Goal: Information Seeking & Learning: Learn about a topic

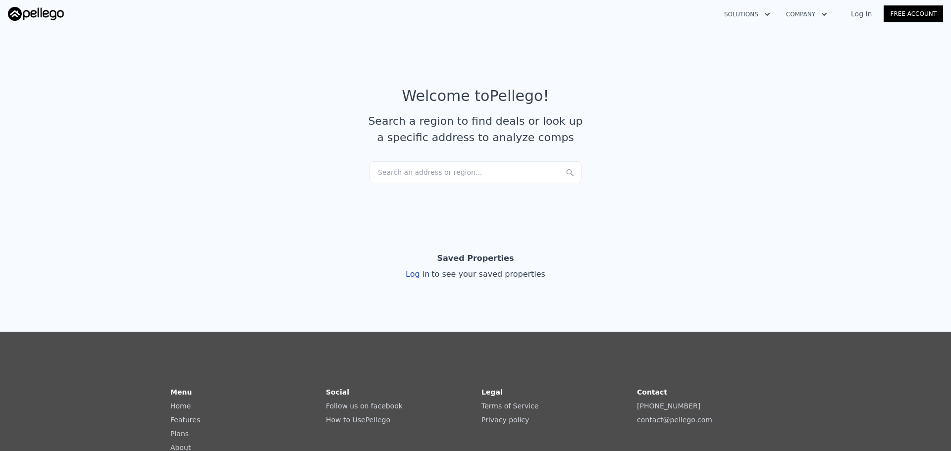
click at [447, 173] on div "Search an address or region..." at bounding box center [476, 172] width 212 height 22
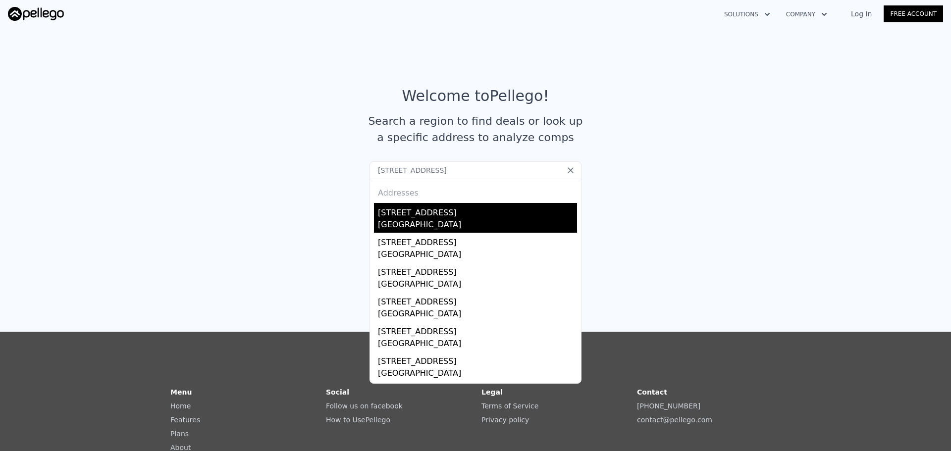
type input "[STREET_ADDRESS]"
click at [432, 214] on div "[STREET_ADDRESS]" at bounding box center [477, 211] width 199 height 16
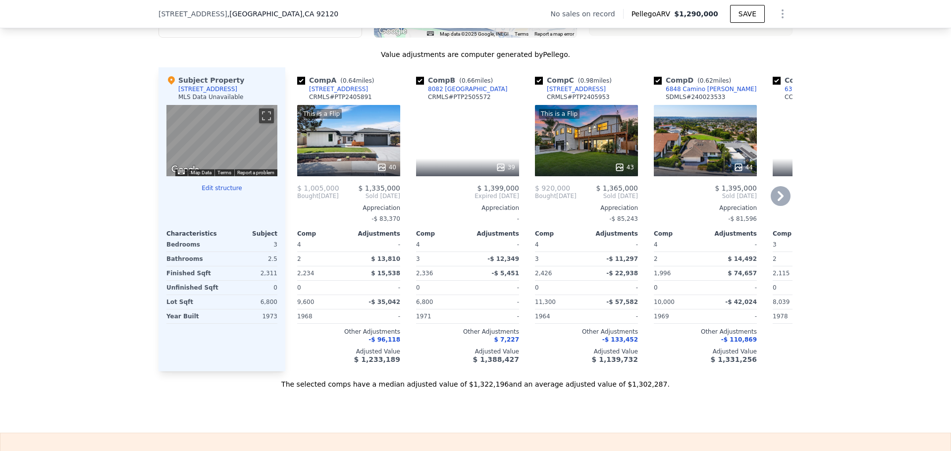
scroll to position [938, 0]
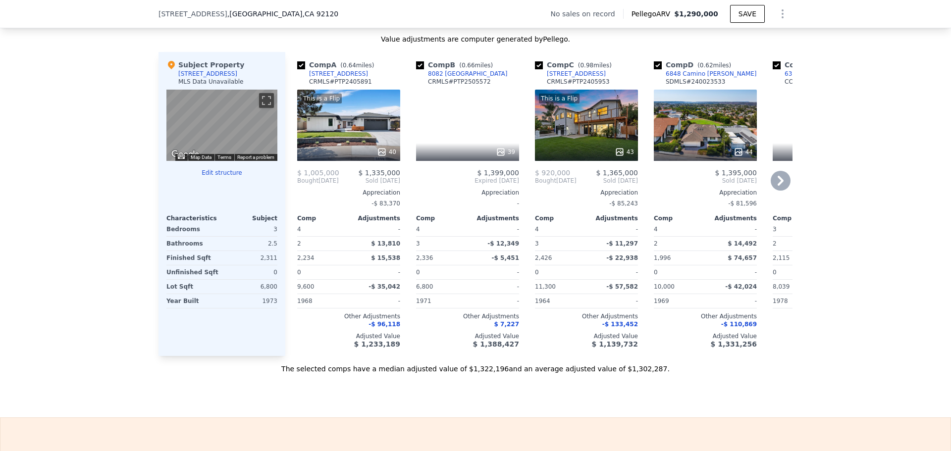
click at [297, 69] on input "checkbox" at bounding box center [301, 65] width 8 height 8
checkbox input "false"
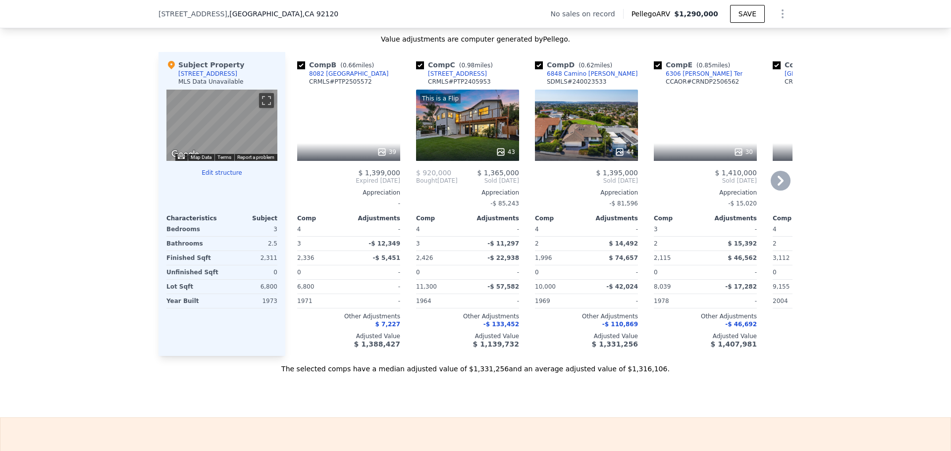
click at [297, 69] on input "checkbox" at bounding box center [301, 65] width 8 height 8
checkbox input "false"
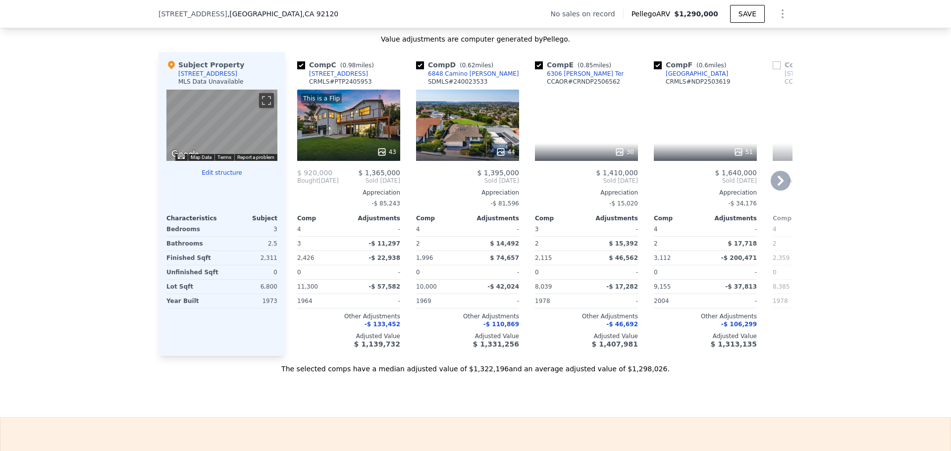
click at [297, 69] on input "checkbox" at bounding box center [301, 65] width 8 height 8
checkbox input "false"
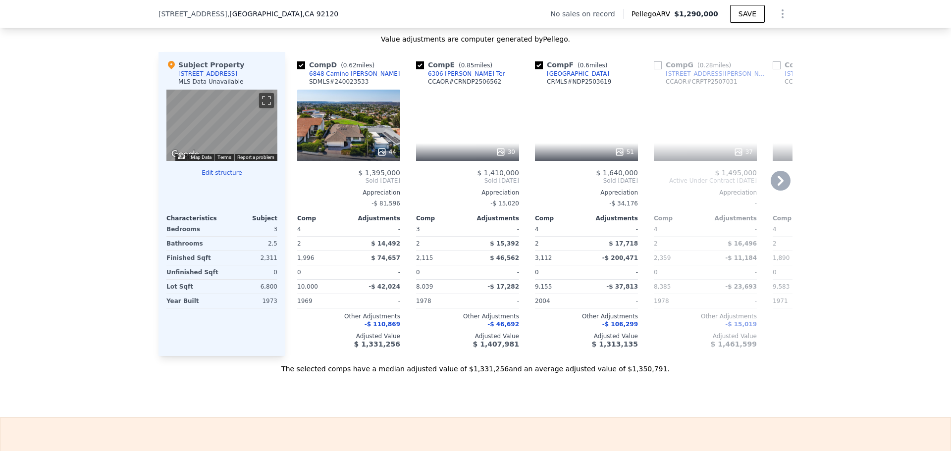
click at [297, 69] on input "checkbox" at bounding box center [301, 65] width 8 height 8
checkbox input "false"
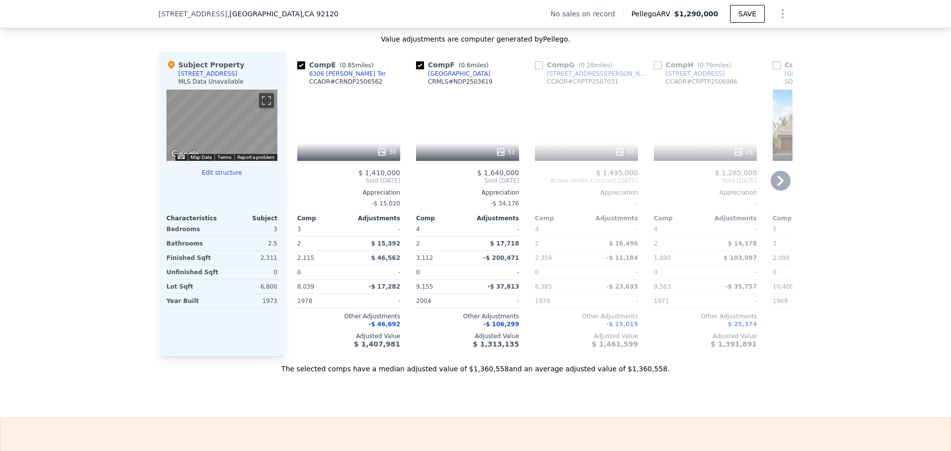
click at [654, 69] on input "checkbox" at bounding box center [658, 65] width 8 height 8
checkbox input "true"
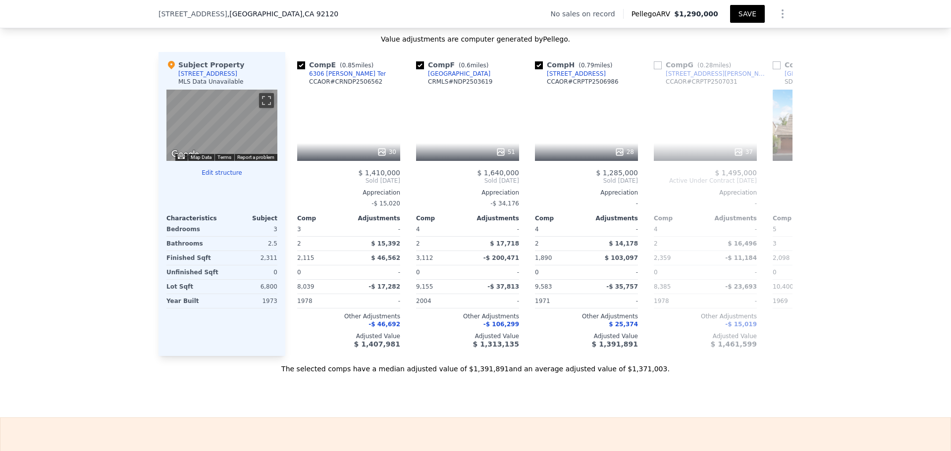
click at [748, 16] on button "SAVE" at bounding box center [747, 14] width 35 height 18
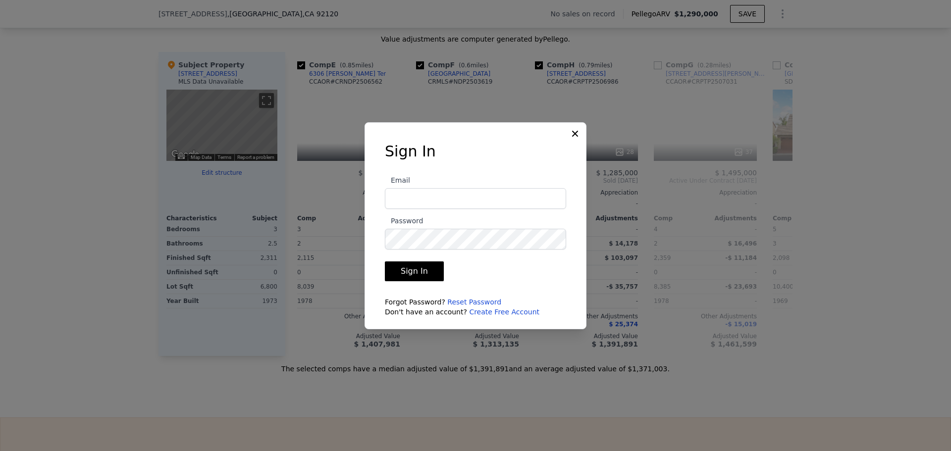
type input "[PERSON_NAME][EMAIL_ADDRESS][DOMAIN_NAME]"
click at [419, 269] on button "Sign In" at bounding box center [414, 272] width 59 height 20
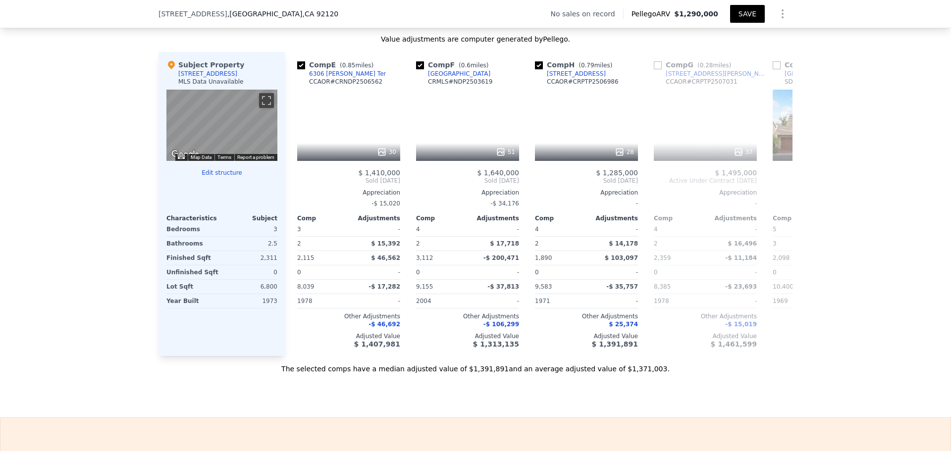
click at [738, 14] on button "SAVE" at bounding box center [747, 14] width 35 height 18
click at [782, 16] on icon "Show Options" at bounding box center [783, 14] width 12 height 12
click at [723, 60] on div "Share Analysis" at bounding box center [737, 60] width 111 height 20
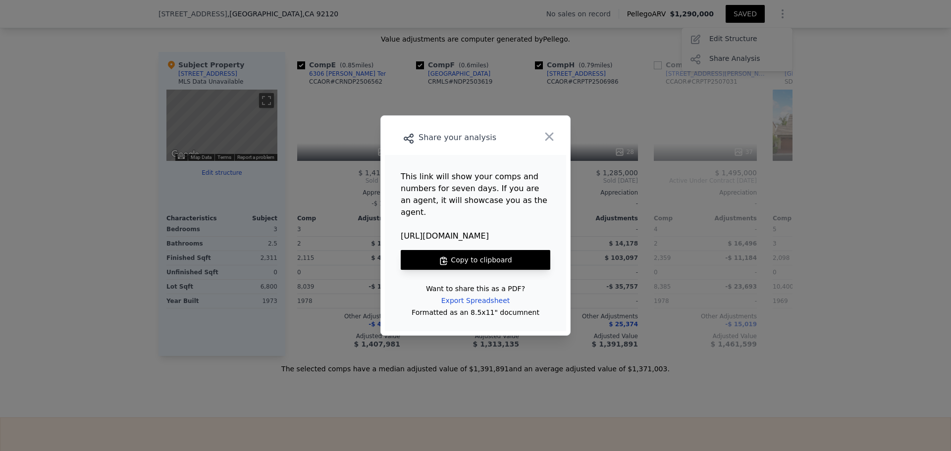
click at [463, 253] on button "Copy to clipboard" at bounding box center [476, 260] width 150 height 20
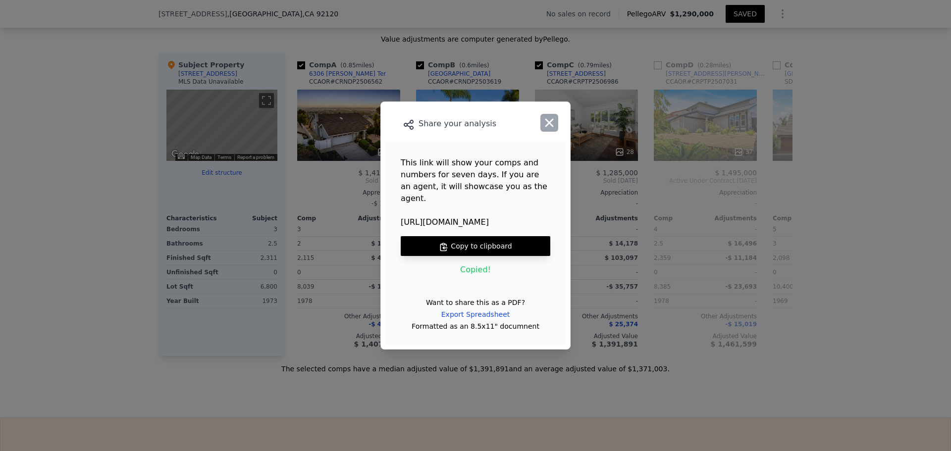
click at [548, 129] on icon "button" at bounding box center [549, 123] width 14 height 14
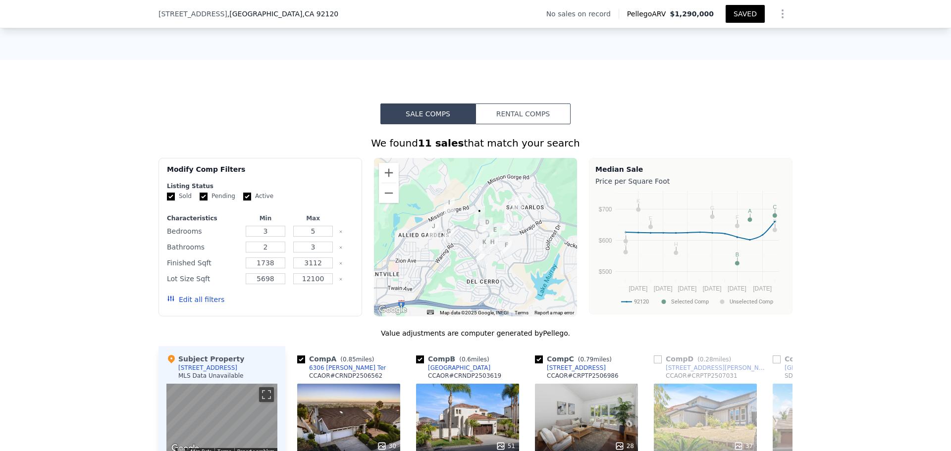
scroll to position [641, 0]
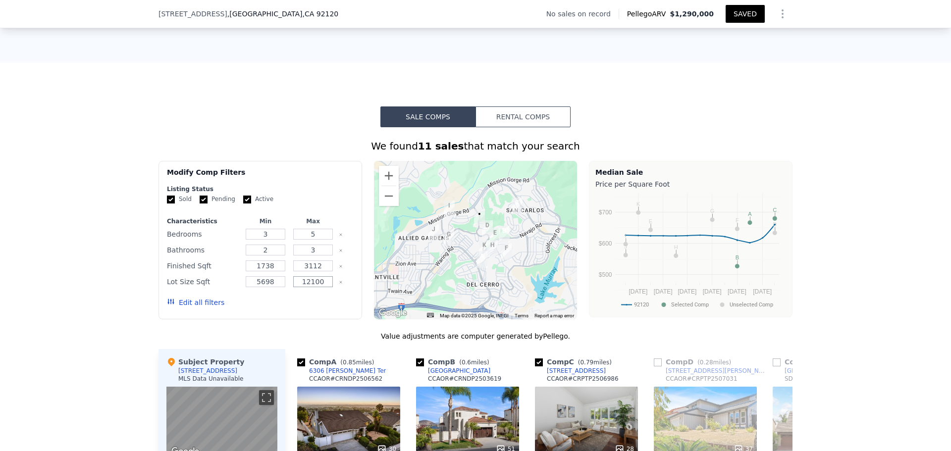
drag, startPoint x: 299, startPoint y: 293, endPoint x: 340, endPoint y: 290, distance: 41.2
click at [340, 289] on div "Lot Size Sqft 5698 12100" at bounding box center [260, 282] width 187 height 14
type input "6800"
click at [323, 309] on button "Update Search" at bounding box center [315, 303] width 75 height 14
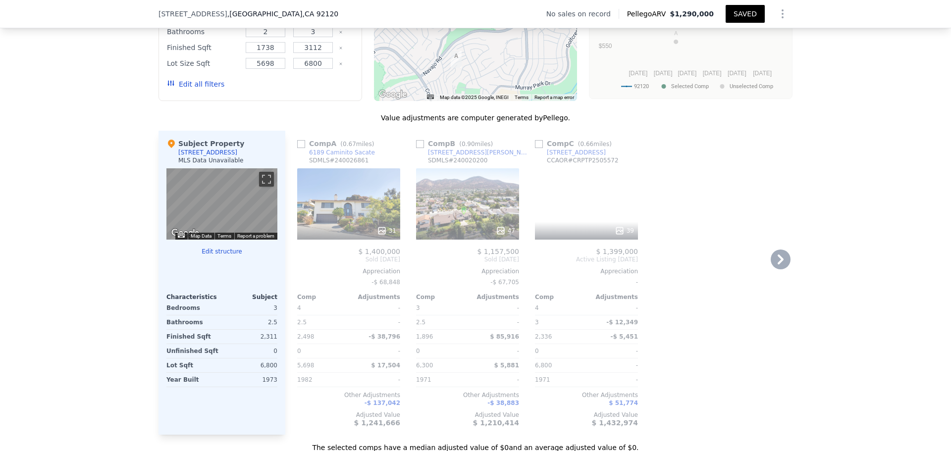
scroll to position [888, 0]
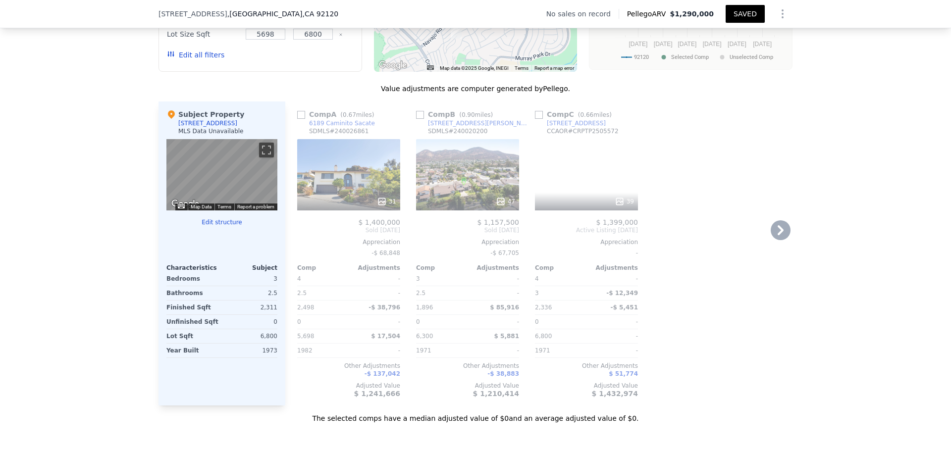
click at [297, 119] on input "checkbox" at bounding box center [301, 115] width 8 height 8
checkbox input "true"
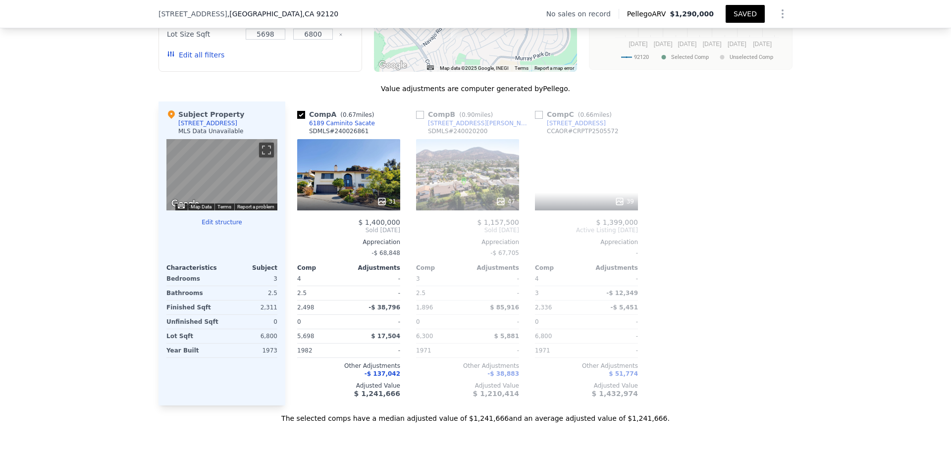
drag, startPoint x: 413, startPoint y: 125, endPoint x: 421, endPoint y: 125, distance: 7.4
click at [416, 119] on input "checkbox" at bounding box center [420, 115] width 8 height 8
checkbox input "true"
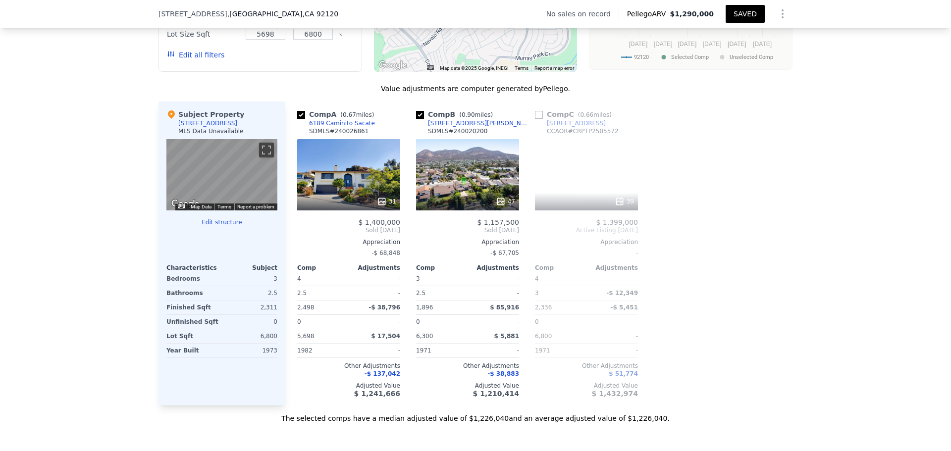
click at [535, 119] on input "checkbox" at bounding box center [539, 115] width 8 height 8
checkbox input "true"
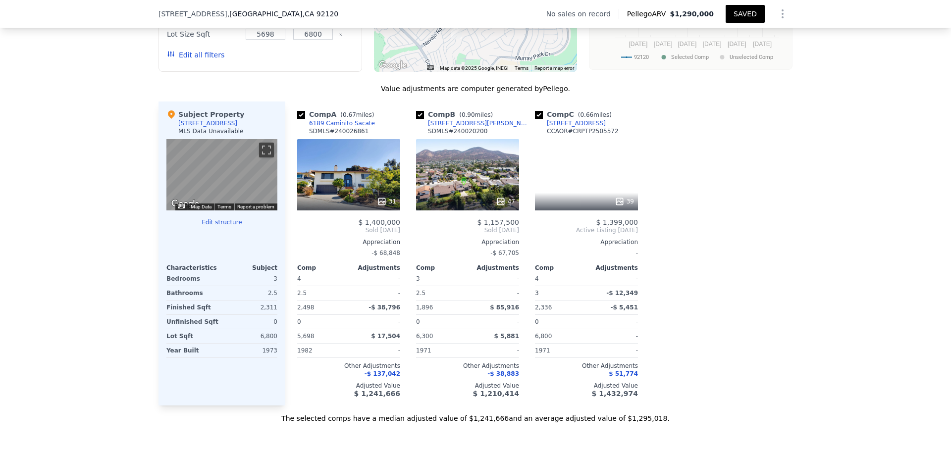
click at [744, 16] on button "SAVED" at bounding box center [745, 14] width 39 height 18
click at [778, 13] on icon "Show Options" at bounding box center [783, 14] width 12 height 12
click at [718, 60] on div "Share Analysis" at bounding box center [737, 60] width 111 height 20
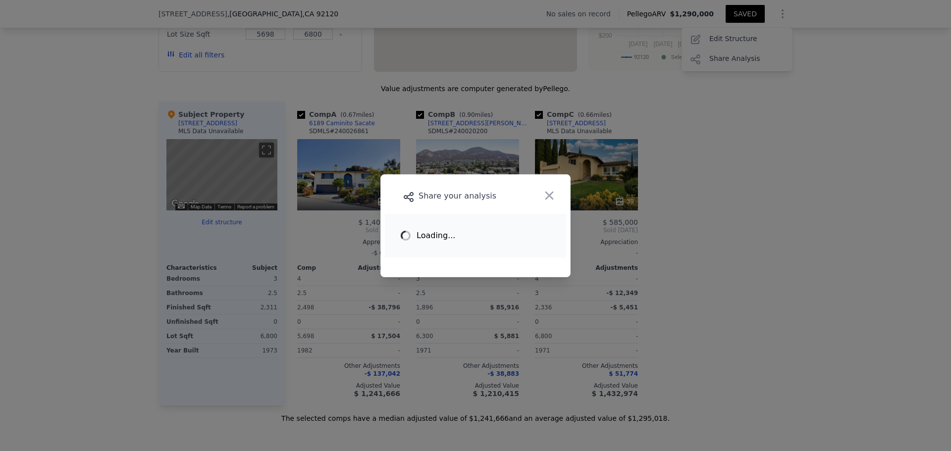
type input "4"
type input "2.5"
type input "1896"
type input "2498"
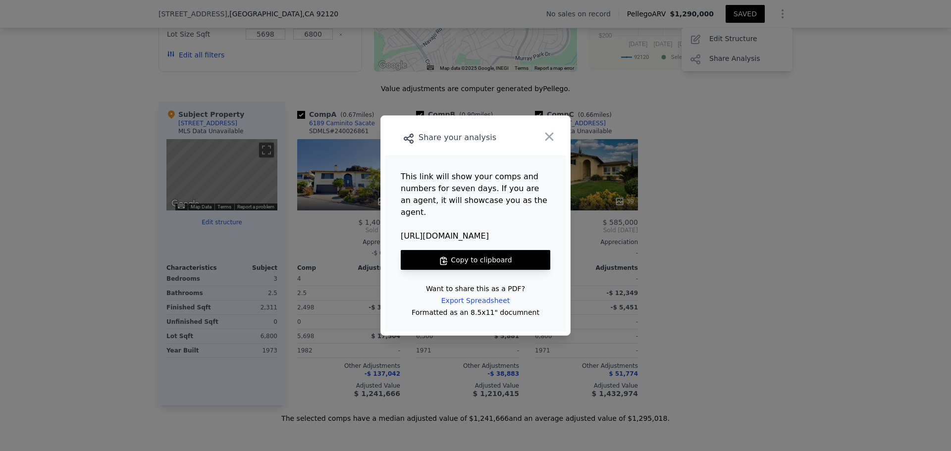
click at [442, 256] on icon at bounding box center [444, 261] width 10 height 10
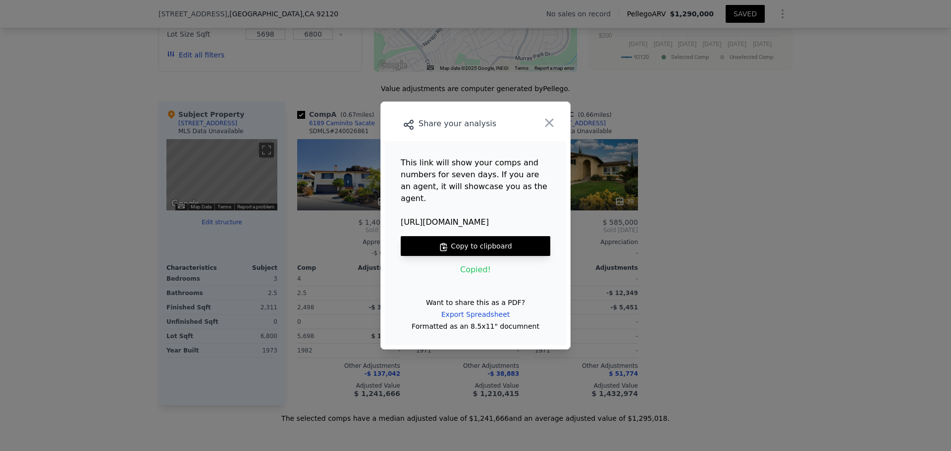
click at [816, 268] on div at bounding box center [475, 225] width 951 height 451
